Goal: Information Seeking & Learning: Stay updated

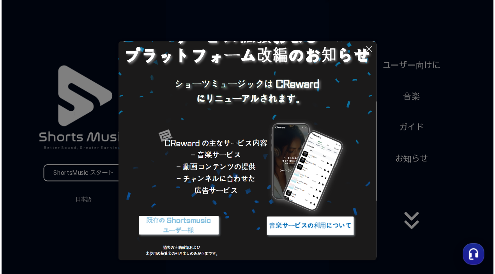
scroll to position [39, 0]
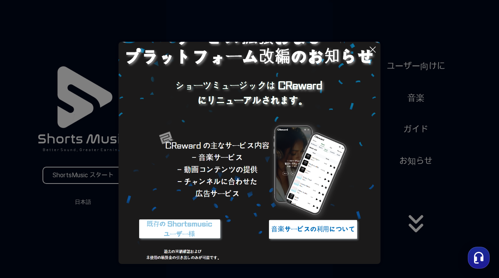
click at [370, 49] on icon at bounding box center [372, 49] width 9 height 9
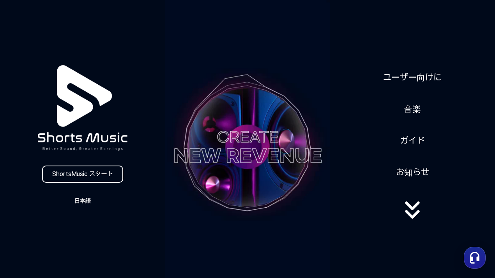
click at [85, 201] on button "日本語" at bounding box center [82, 200] width 37 height 11
click at [85, 201] on button at bounding box center [247, 139] width 495 height 278
click at [407, 68] on link "ユーザー向けに" at bounding box center [412, 77] width 65 height 19
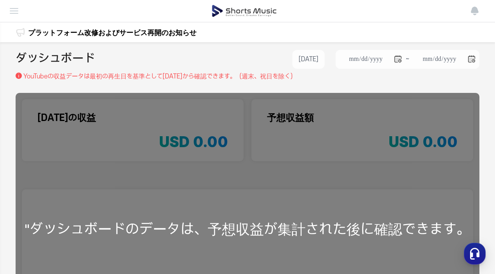
click at [0, 0] on img at bounding box center [0, 0] width 0 height 0
click at [0, 0] on link "マイページ" at bounding box center [0, 0] width 0 height 0
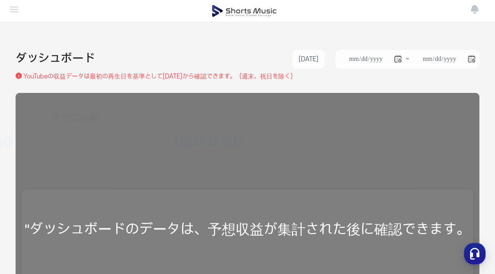
click at [62, 29] on link "プラットフォーム改修およびサービス再開のお知らせ" at bounding box center [112, 32] width 168 height 11
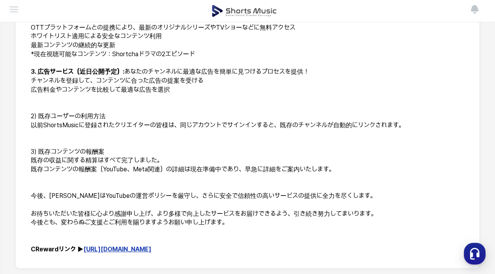
scroll to position [295, 0]
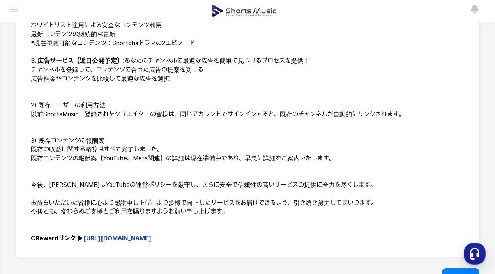
click at [111, 242] on link "[URL][DOMAIN_NAME]" at bounding box center [117, 237] width 68 height 7
